Goal: Task Accomplishment & Management: Complete application form

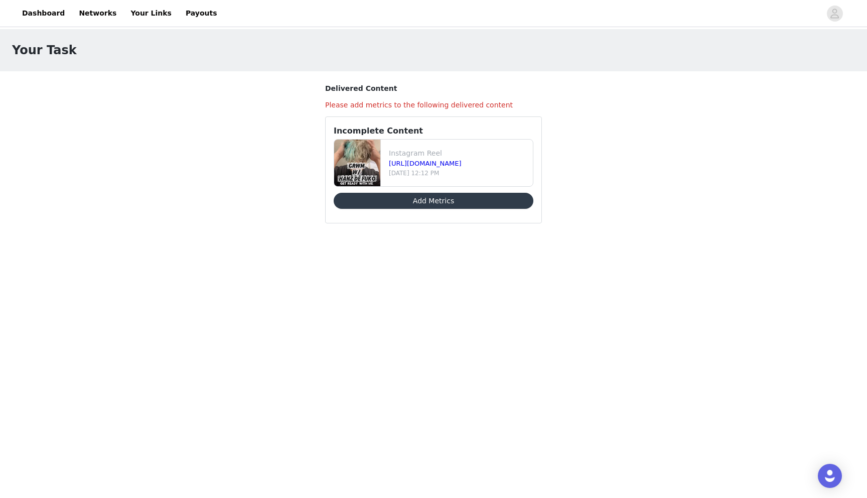
click at [412, 202] on button "Add Metrics" at bounding box center [434, 201] width 200 height 16
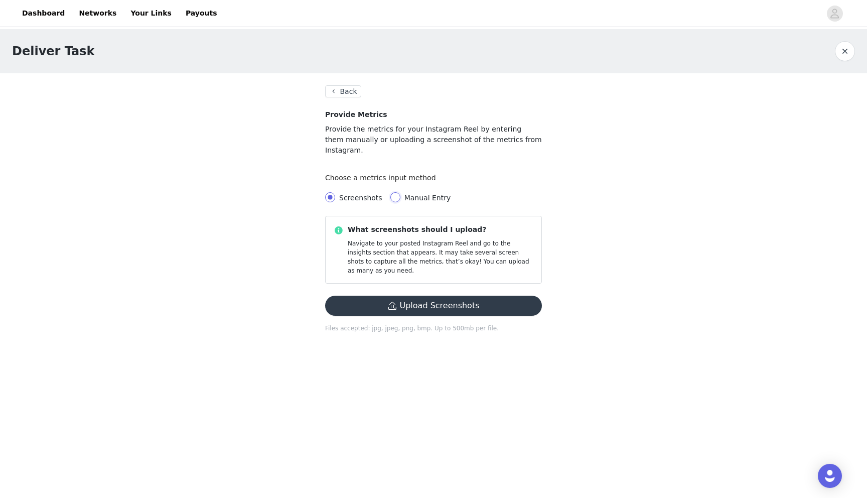
click at [390, 192] on input "Manual Entry" at bounding box center [395, 197] width 10 height 10
radio input "true"
radio input "false"
radio input "true"
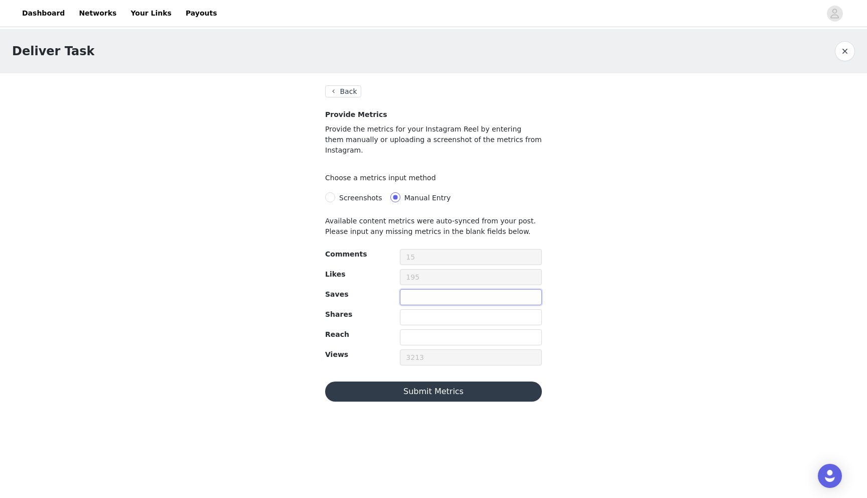
click at [464, 289] on input "text" at bounding box center [471, 297] width 142 height 16
type input "6"
click at [459, 309] on input "text" at bounding box center [471, 317] width 142 height 16
type input "5"
click at [457, 329] on input "text" at bounding box center [471, 337] width 142 height 16
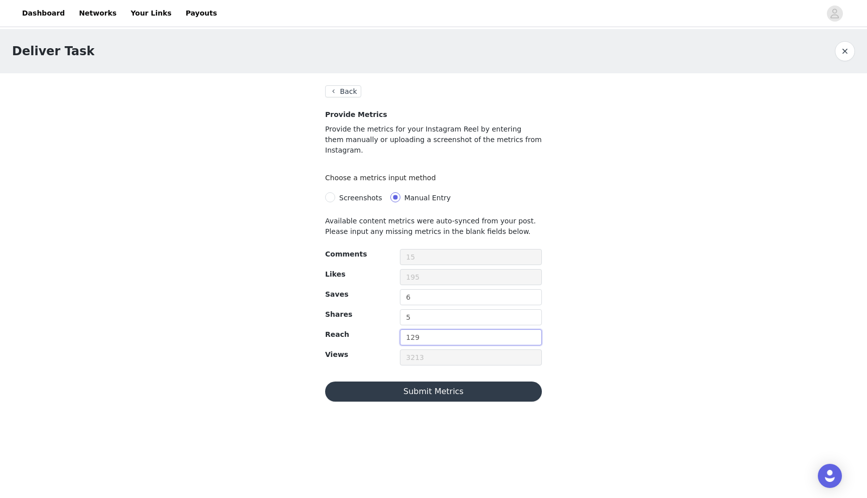
type input "129"
click at [442, 386] on button "Submit Metrics" at bounding box center [433, 391] width 217 height 20
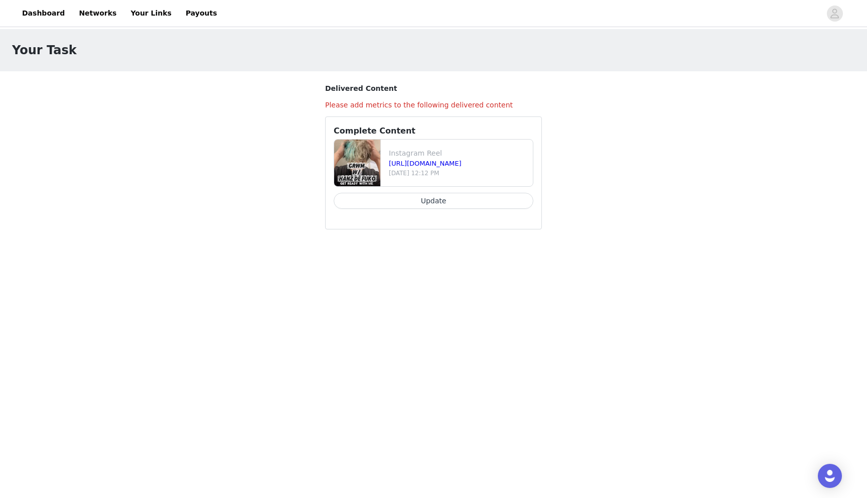
click at [406, 200] on button "Update" at bounding box center [434, 201] width 200 height 16
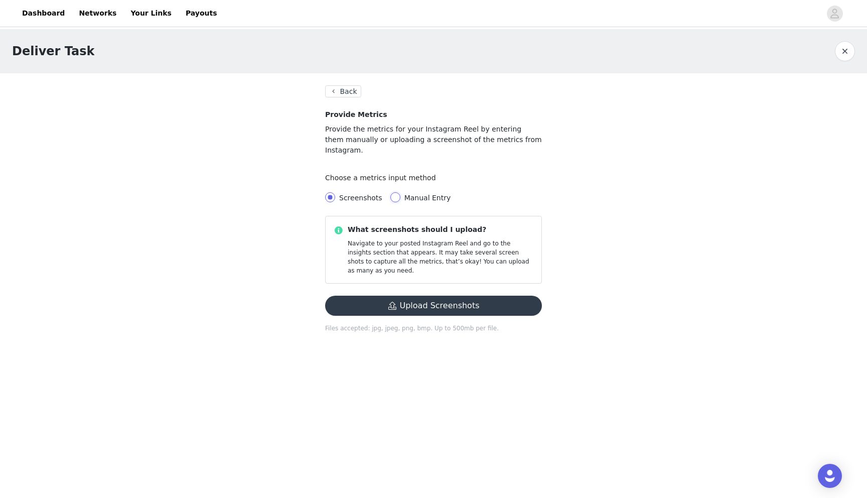
click at [396, 192] on input "Manual Entry" at bounding box center [395, 197] width 10 height 10
radio input "true"
radio input "false"
radio input "true"
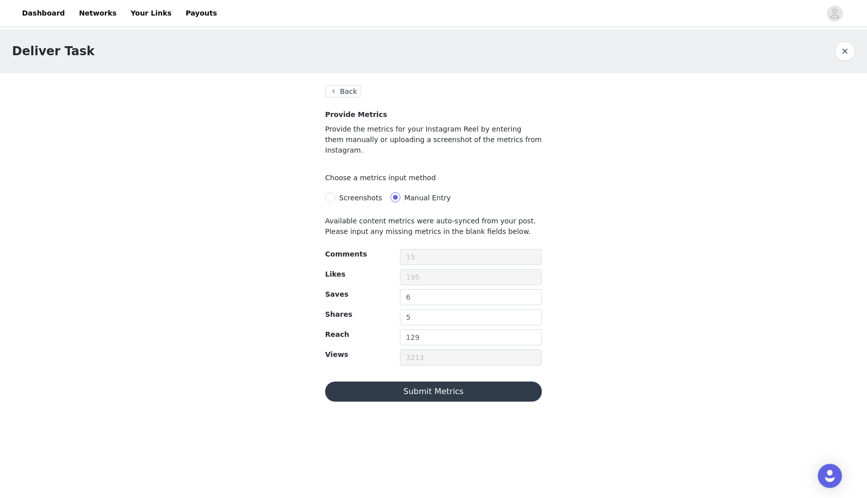
click at [429, 381] on button "Submit Metrics" at bounding box center [433, 391] width 217 height 20
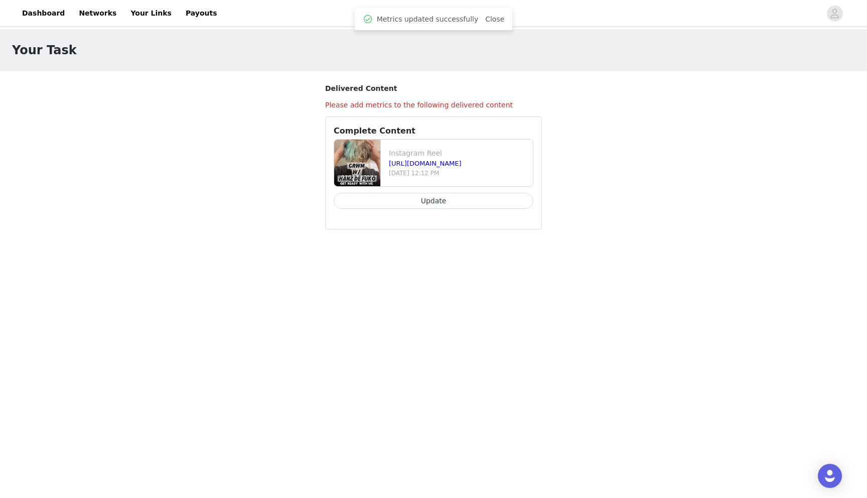
click at [503, 19] on div "Metrics updated successfully Close" at bounding box center [434, 19] width 158 height 22
click at [495, 20] on link "Close" at bounding box center [494, 19] width 19 height 8
click at [42, 19] on link "Dashboard" at bounding box center [43, 13] width 55 height 23
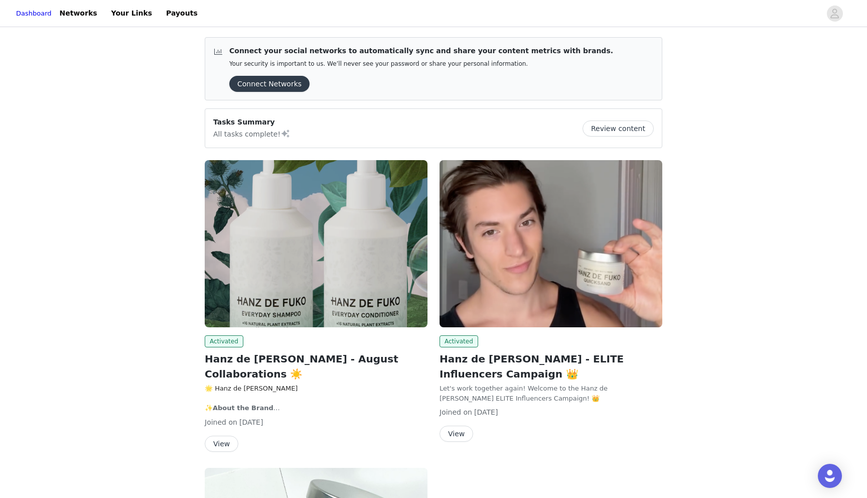
click at [476, 200] on img at bounding box center [551, 243] width 223 height 167
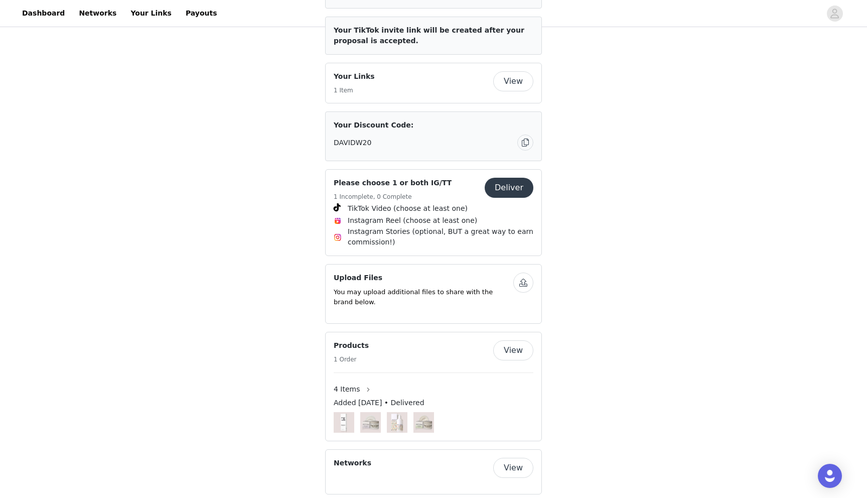
scroll to position [483, 0]
click at [513, 178] on button "Deliver" at bounding box center [509, 188] width 49 height 20
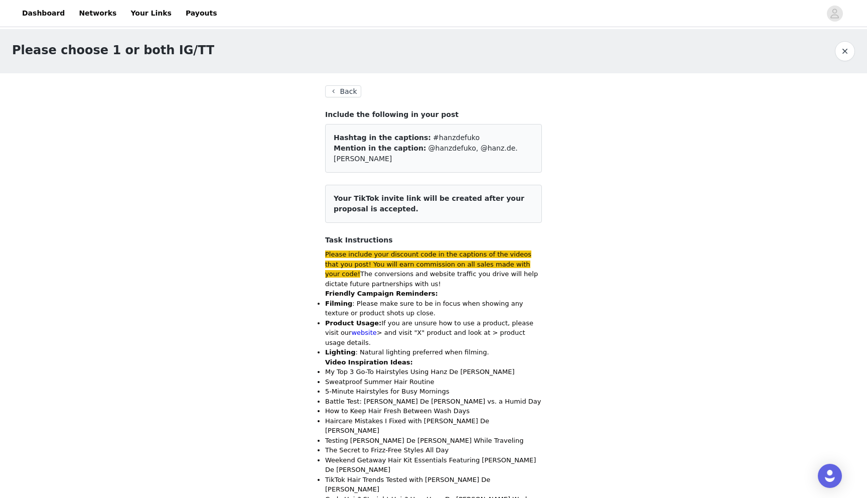
click at [329, 90] on button "Back" at bounding box center [343, 91] width 36 height 12
